Goal: Book appointment/travel/reservation

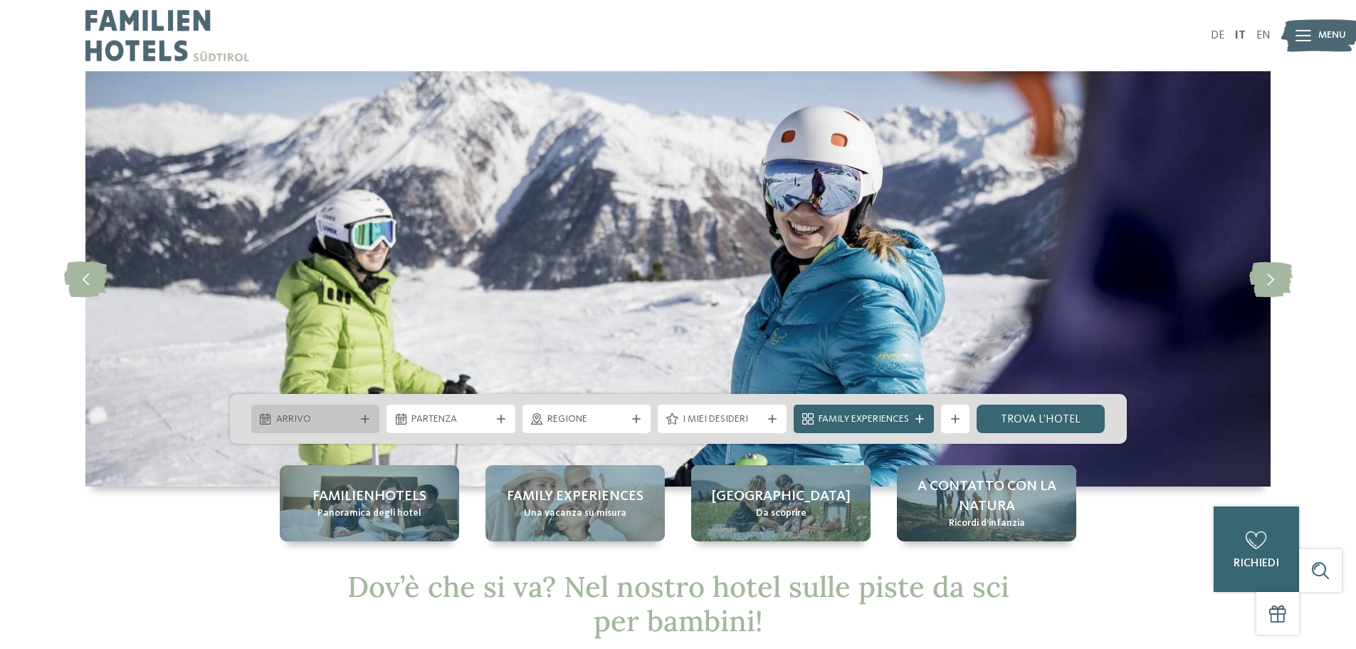
click at [271, 414] on div at bounding box center [265, 418] width 14 height 11
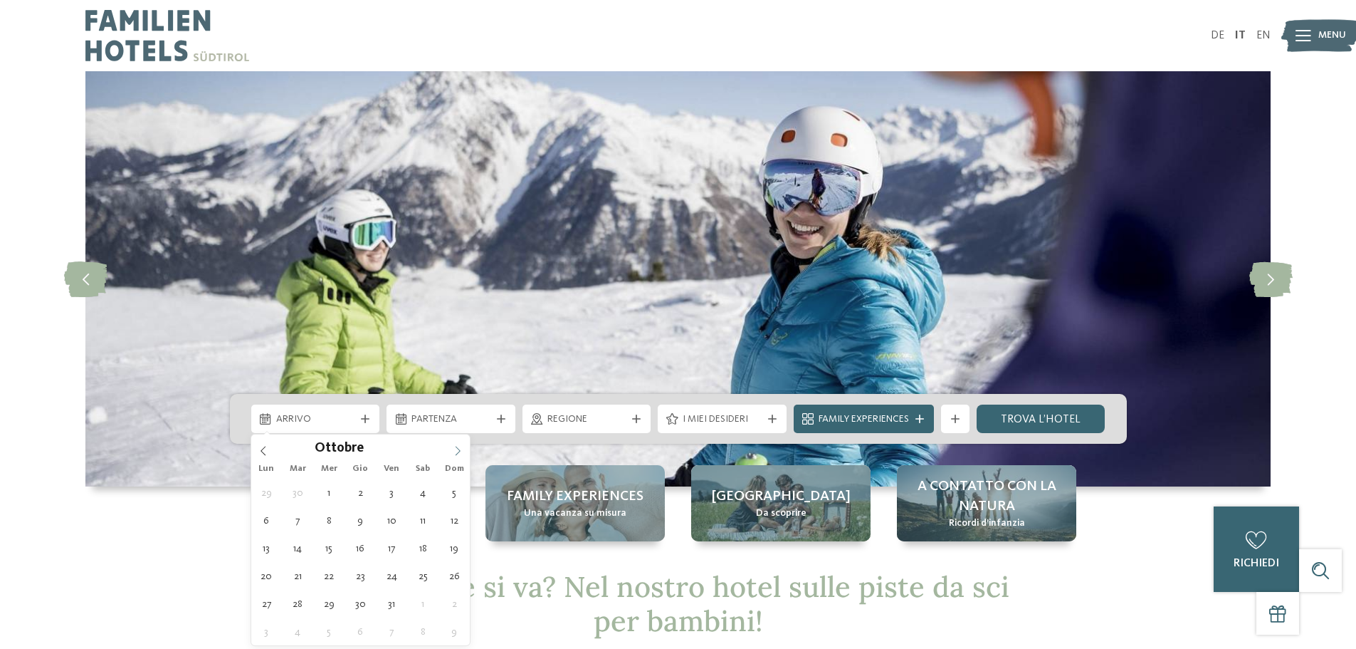
click at [456, 447] on icon at bounding box center [458, 451] width 10 height 10
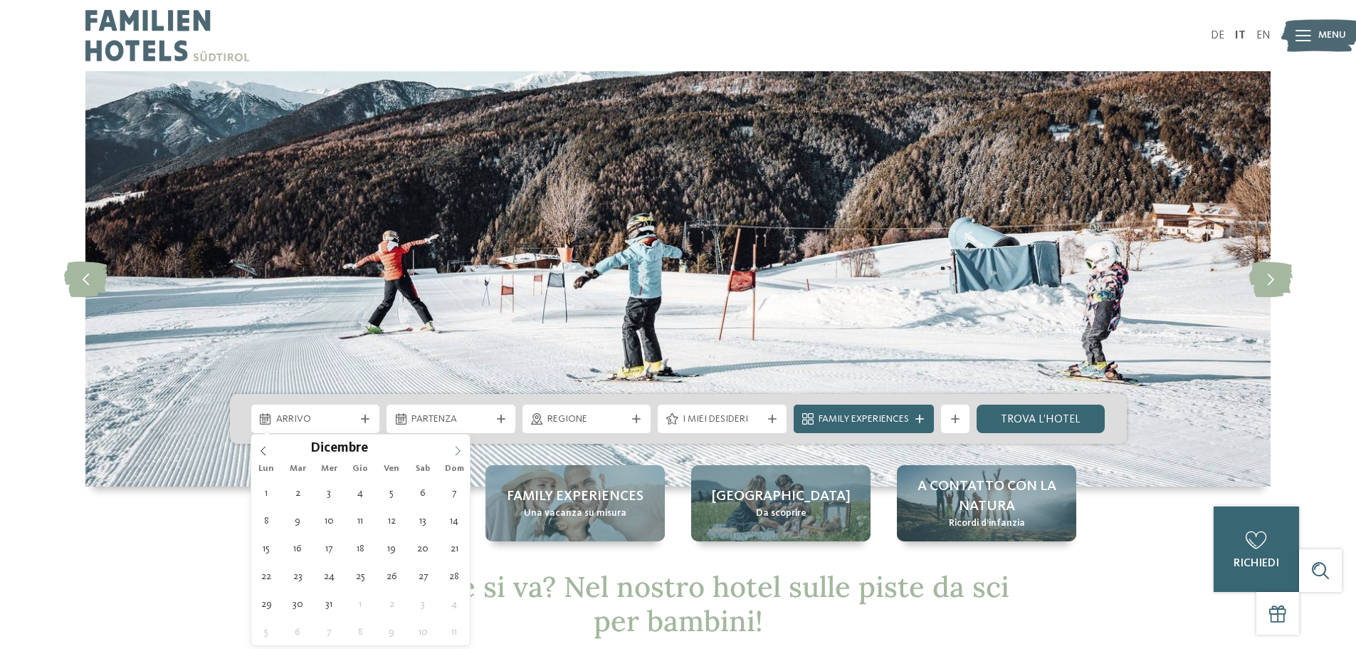
type input "****"
click at [456, 447] on icon at bounding box center [458, 451] width 10 height 10
type div "14.02.2026"
type input "****"
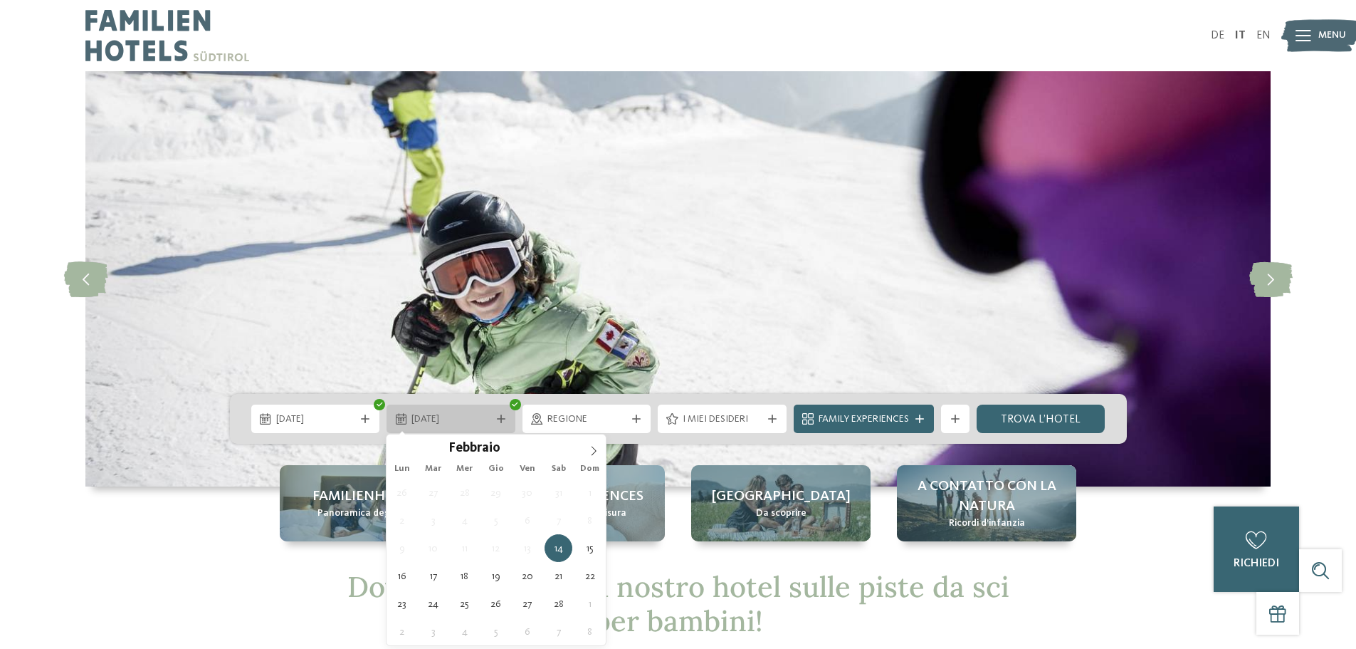
click at [446, 413] on span "14.02.2026" at bounding box center [451, 419] width 79 height 14
type div "21.02.2026"
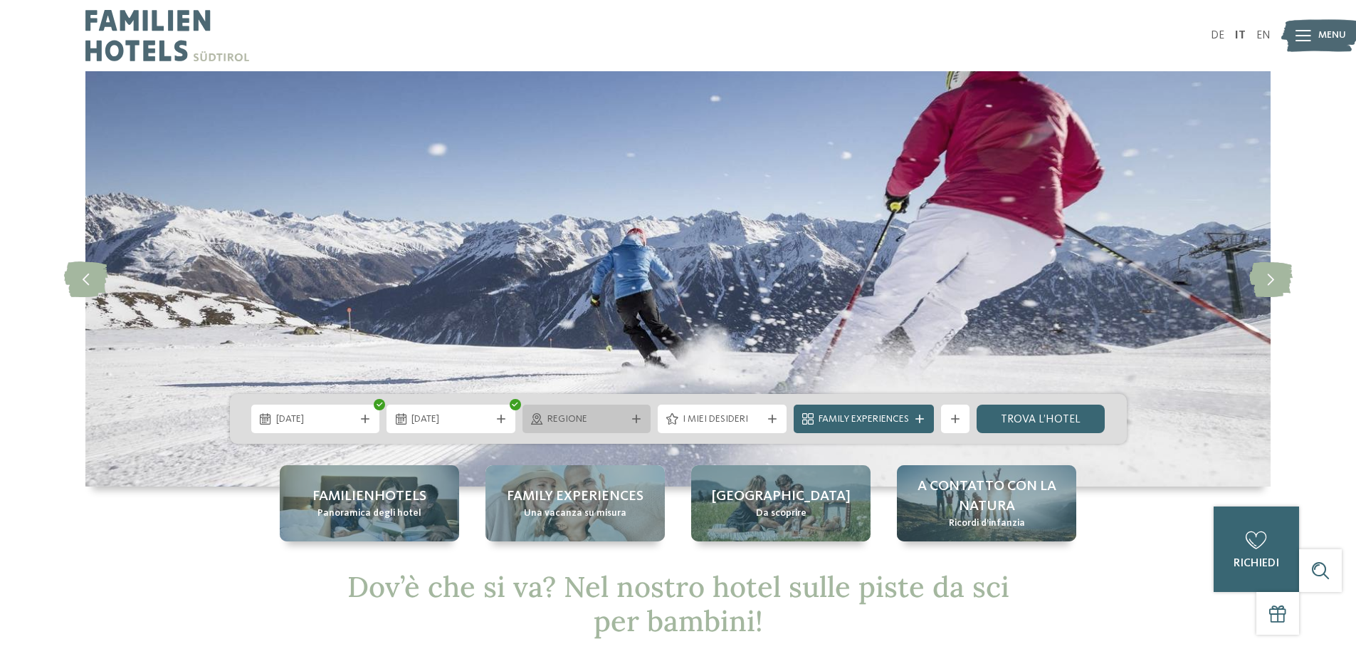
click at [622, 425] on span "Regione" at bounding box center [587, 419] width 79 height 14
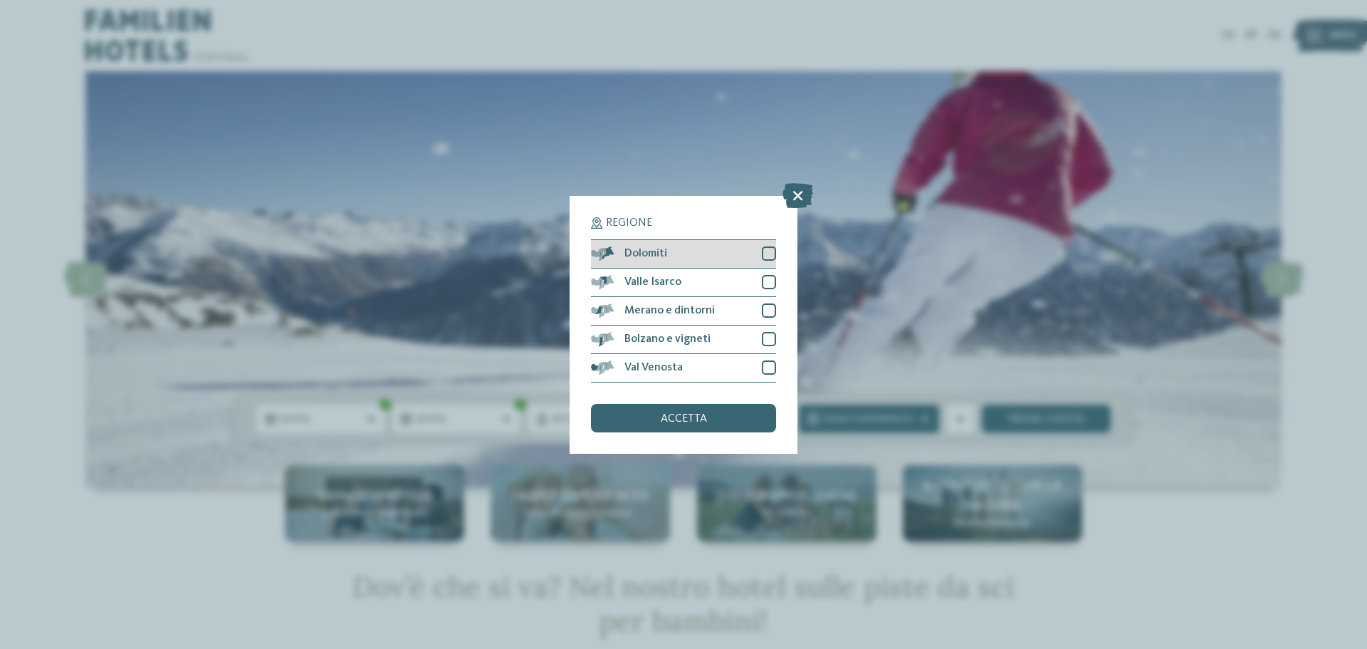
click at [770, 249] on div at bounding box center [769, 253] width 14 height 14
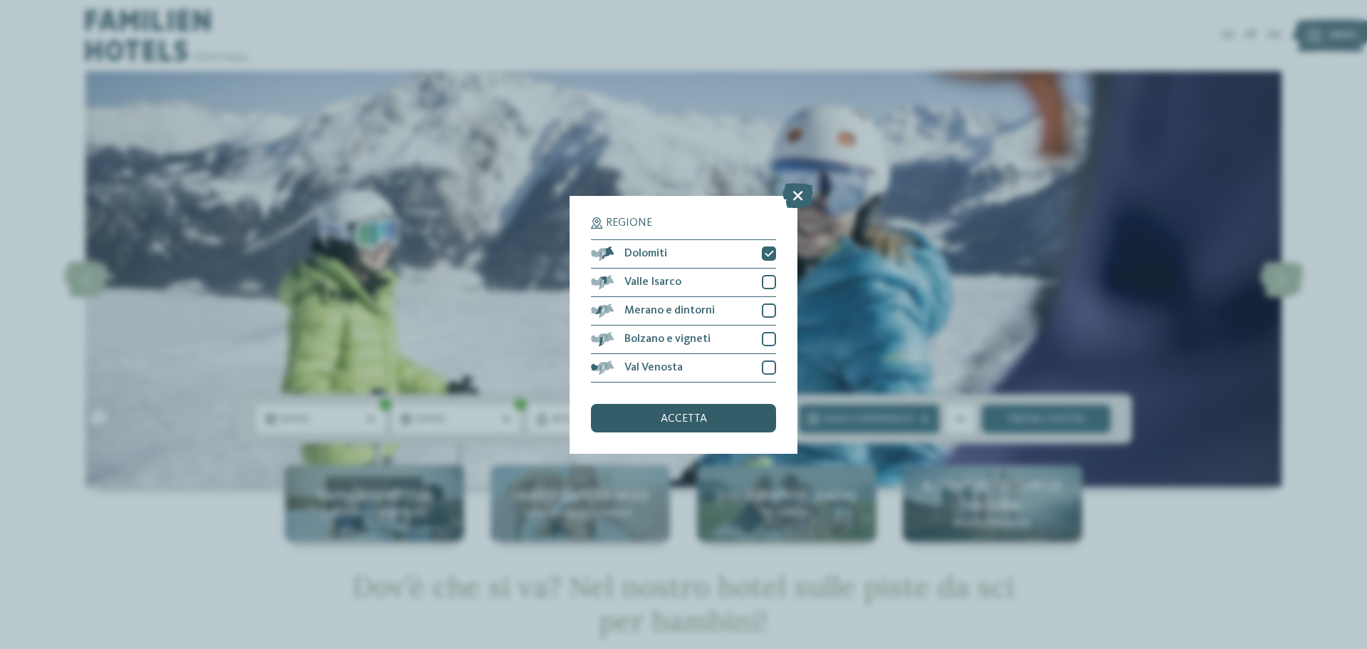
click at [688, 417] on span "accetta" at bounding box center [684, 418] width 46 height 11
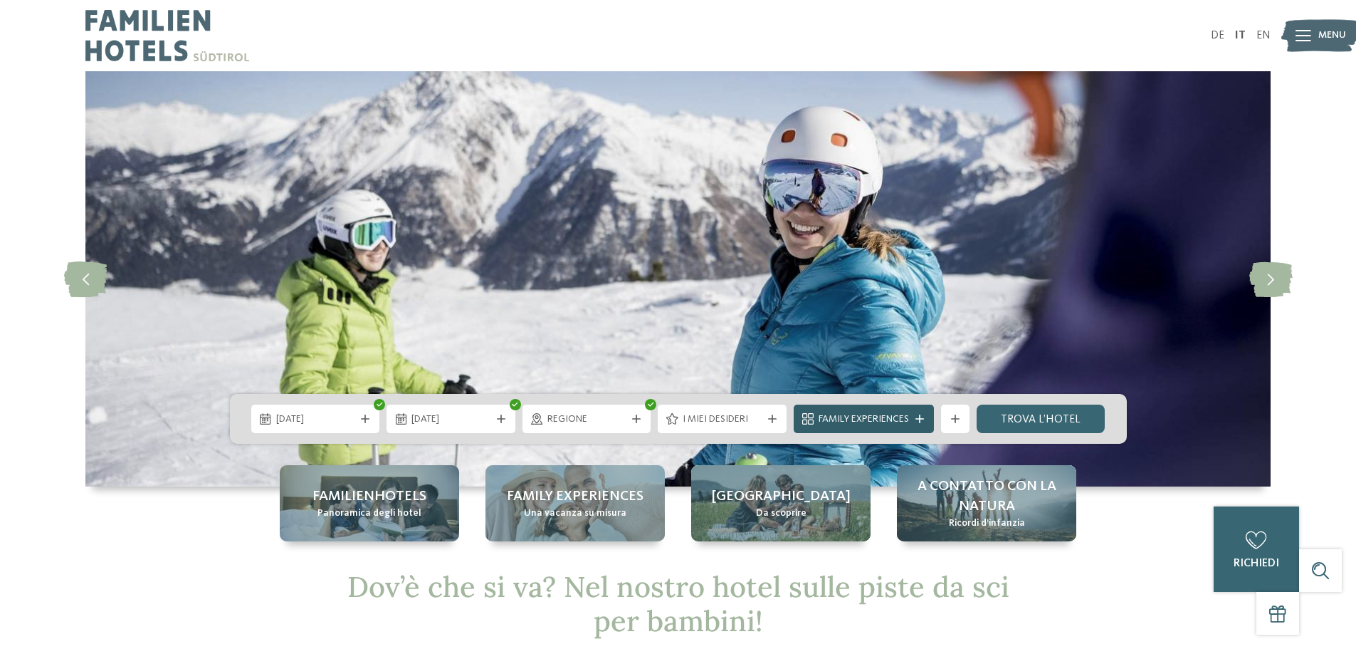
click at [868, 413] on span "Family Experiences" at bounding box center [864, 419] width 90 height 14
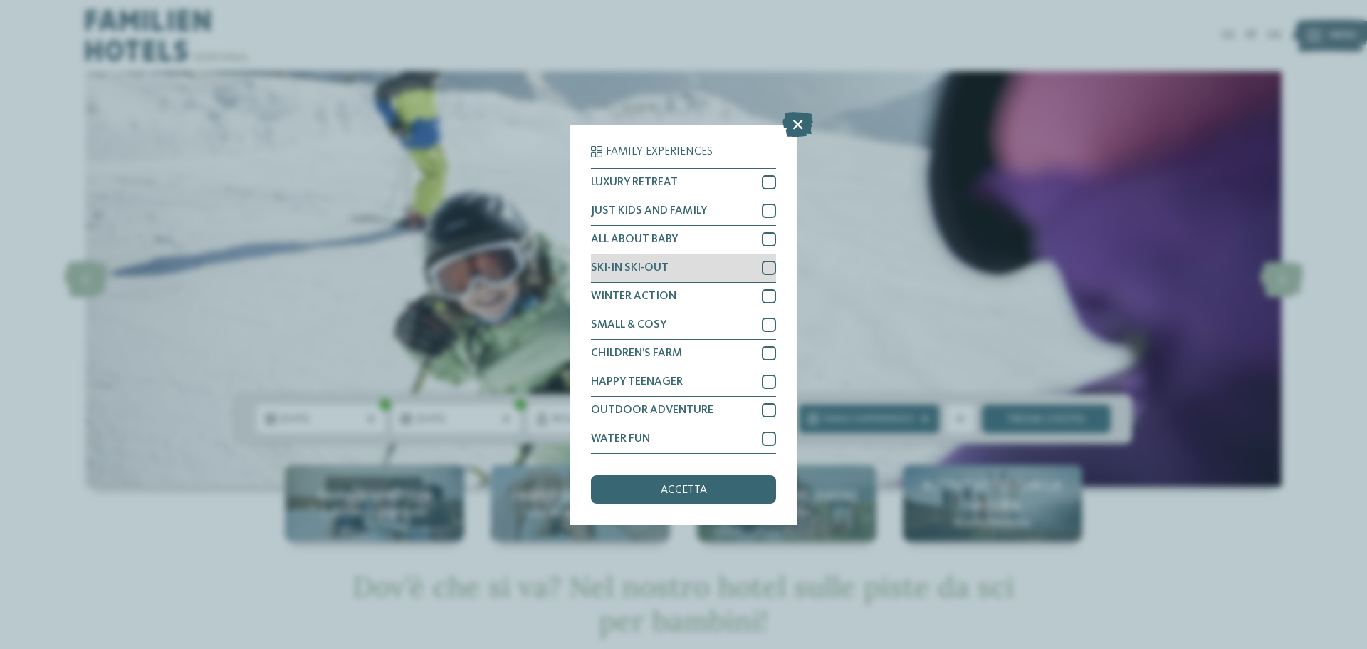
click at [766, 266] on div at bounding box center [769, 268] width 14 height 14
click at [798, 120] on icon at bounding box center [797, 123] width 31 height 25
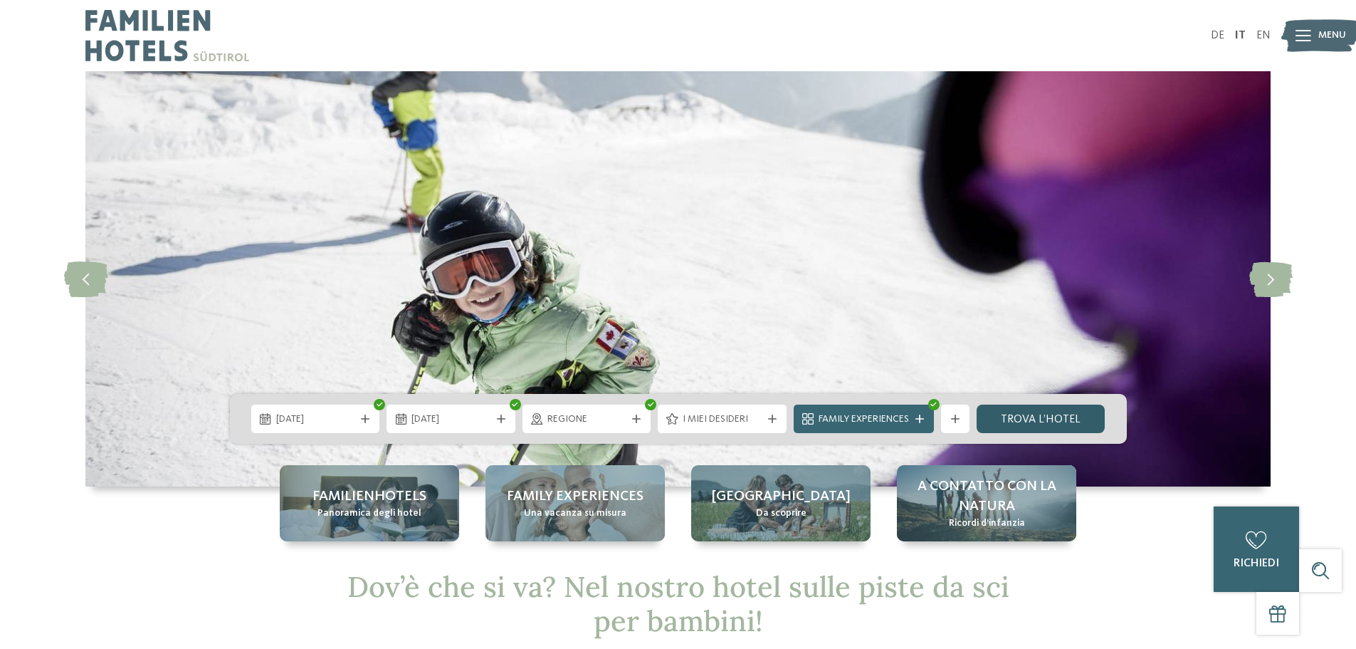
click at [1007, 414] on link "trova l’hotel" at bounding box center [1041, 418] width 129 height 28
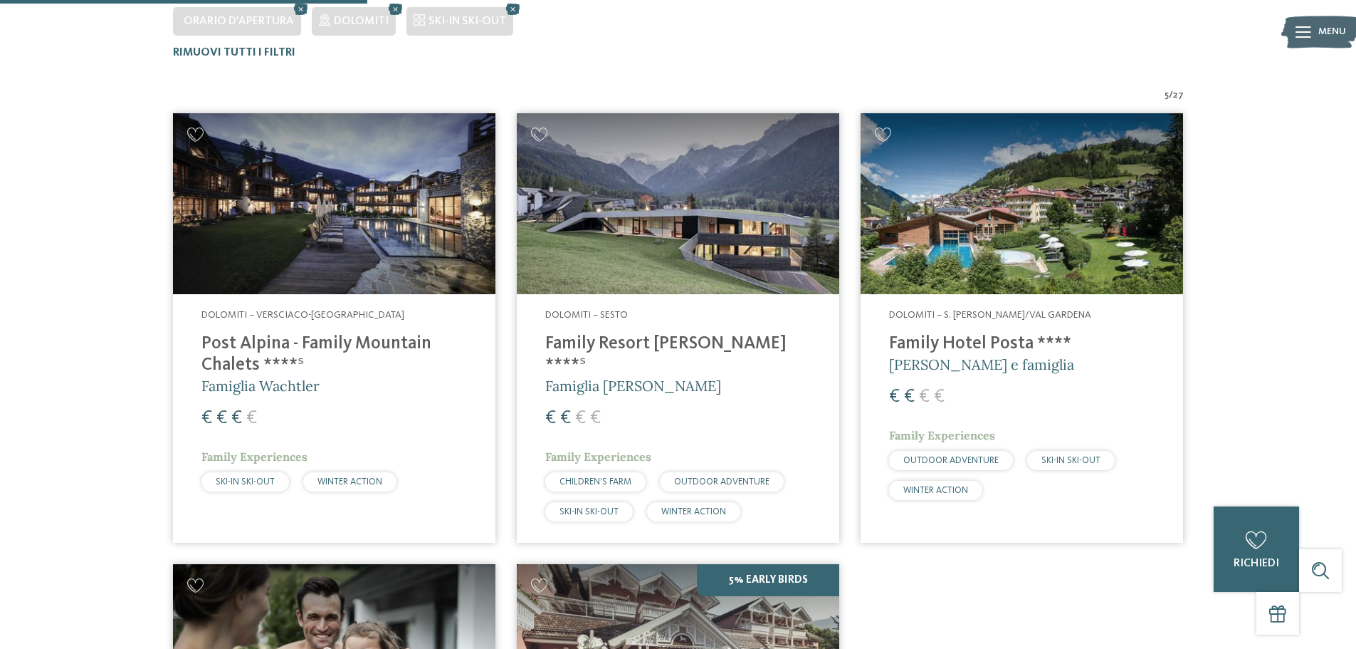
scroll to position [609, 0]
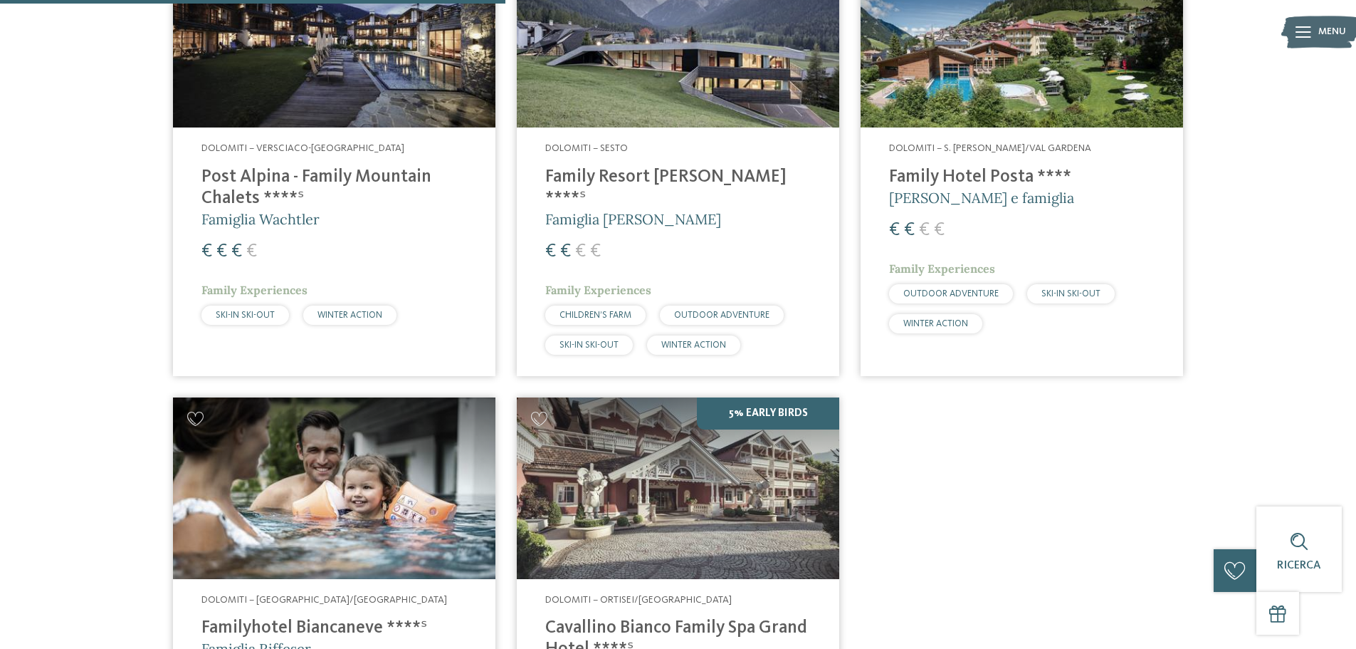
click at [977, 96] on img at bounding box center [1022, 38] width 323 height 182
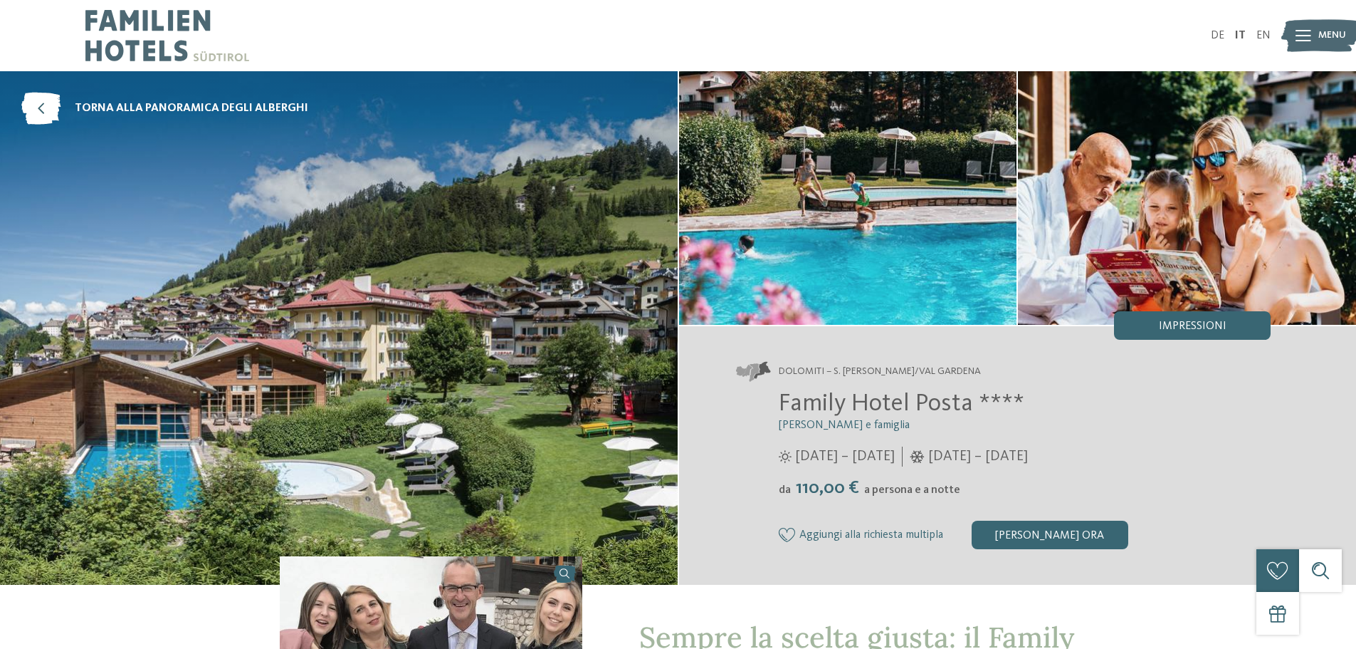
click at [132, 32] on img at bounding box center [167, 35] width 164 height 71
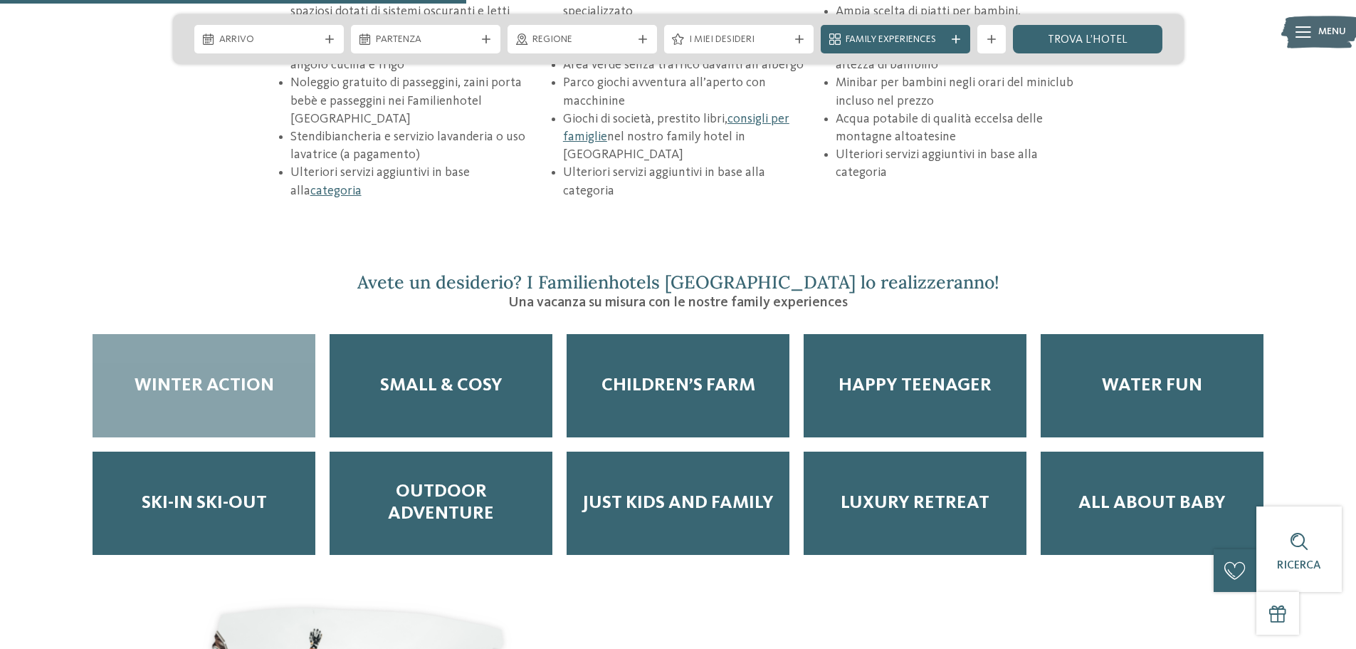
scroll to position [2278, 0]
